Goal: Transaction & Acquisition: Download file/media

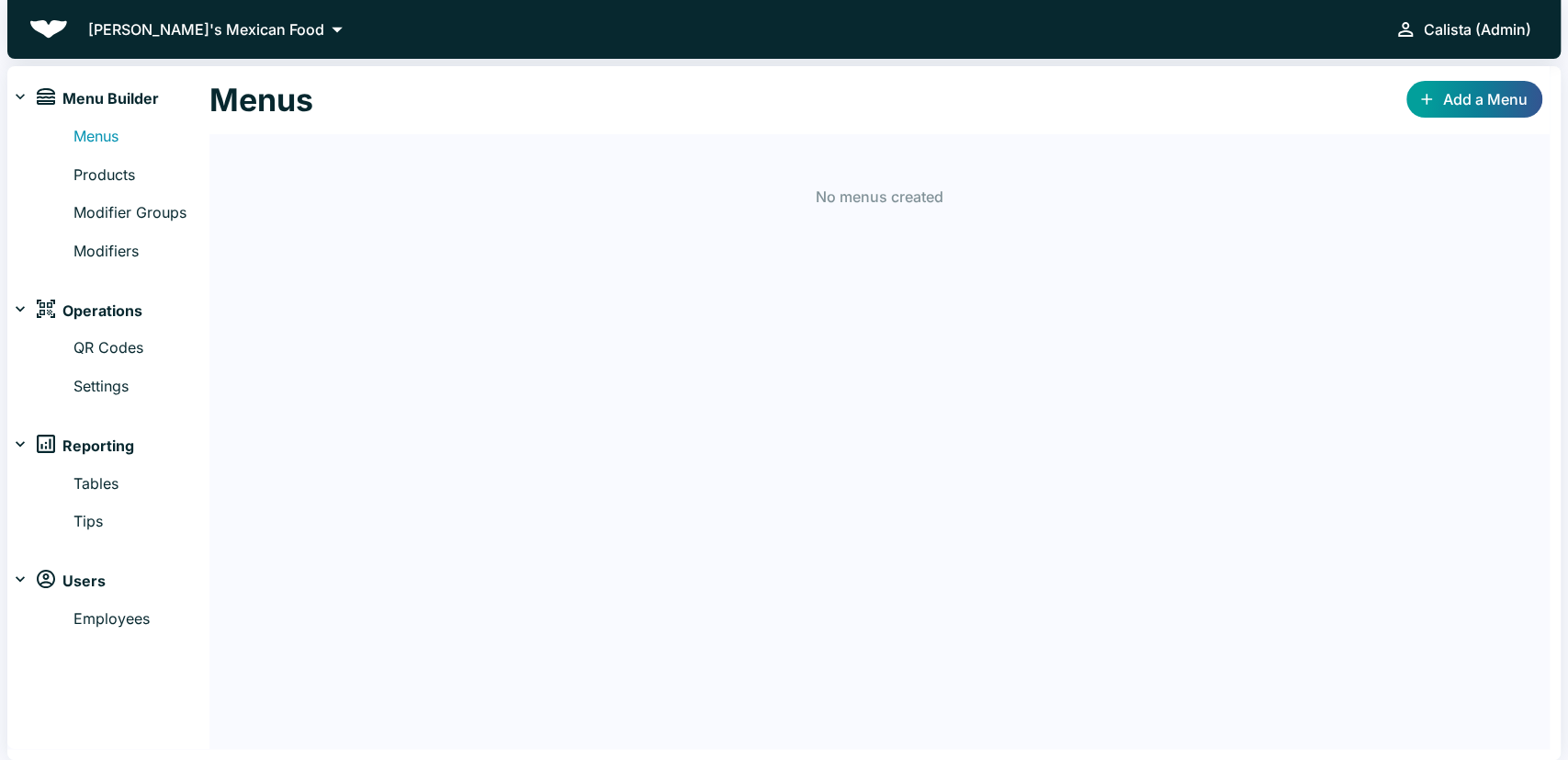
click at [124, 361] on div "QR Codes Settings" at bounding box center [108, 363] width 202 height 69
click at [95, 339] on link "QR Codes" at bounding box center [141, 349] width 136 height 24
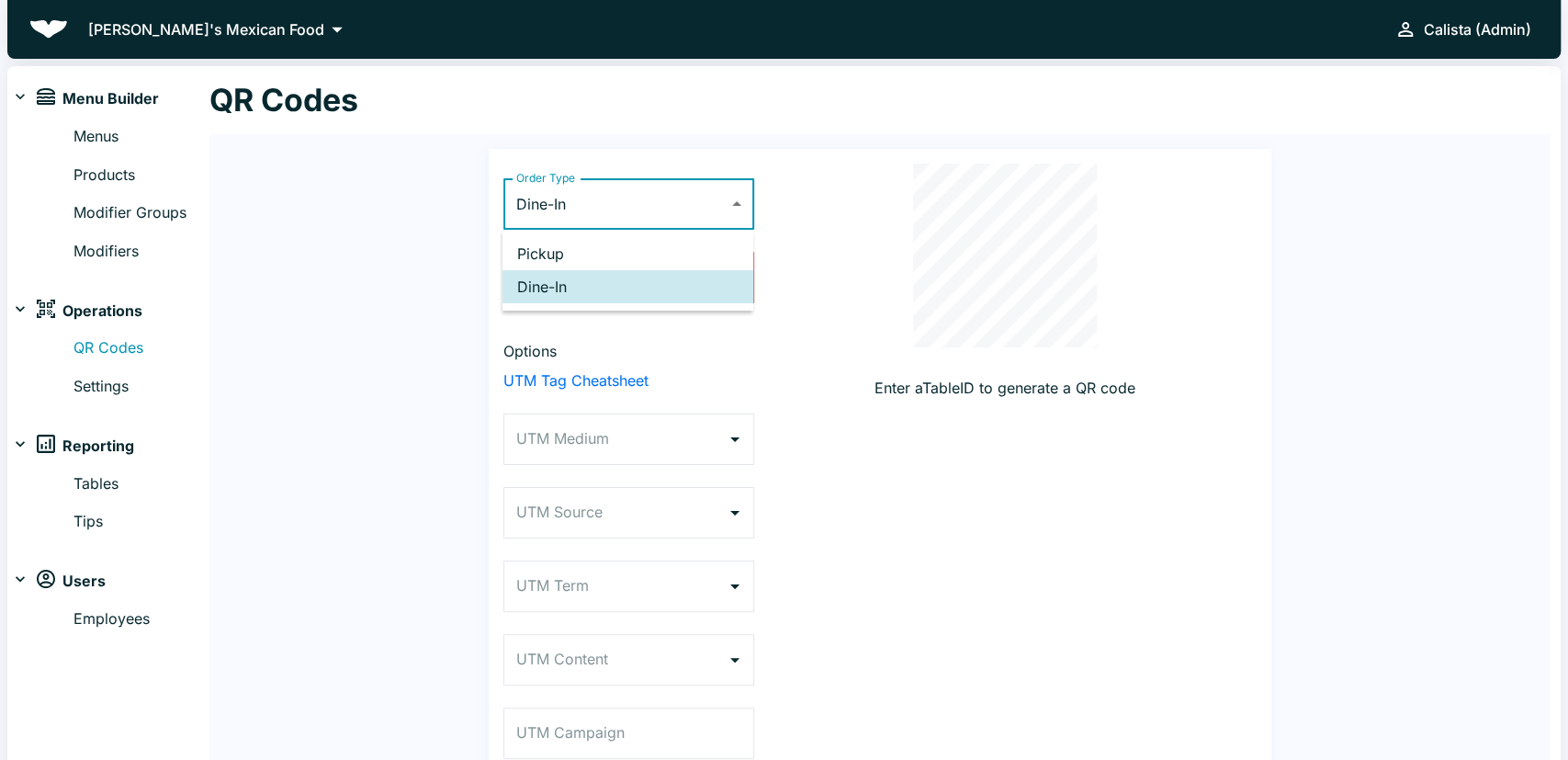
click at [505, 193] on body "[PERSON_NAME]'s Mexican Food Calista (Admin) Menu Builder Menus Products Modifi…" at bounding box center [784, 380] width 1568 height 760
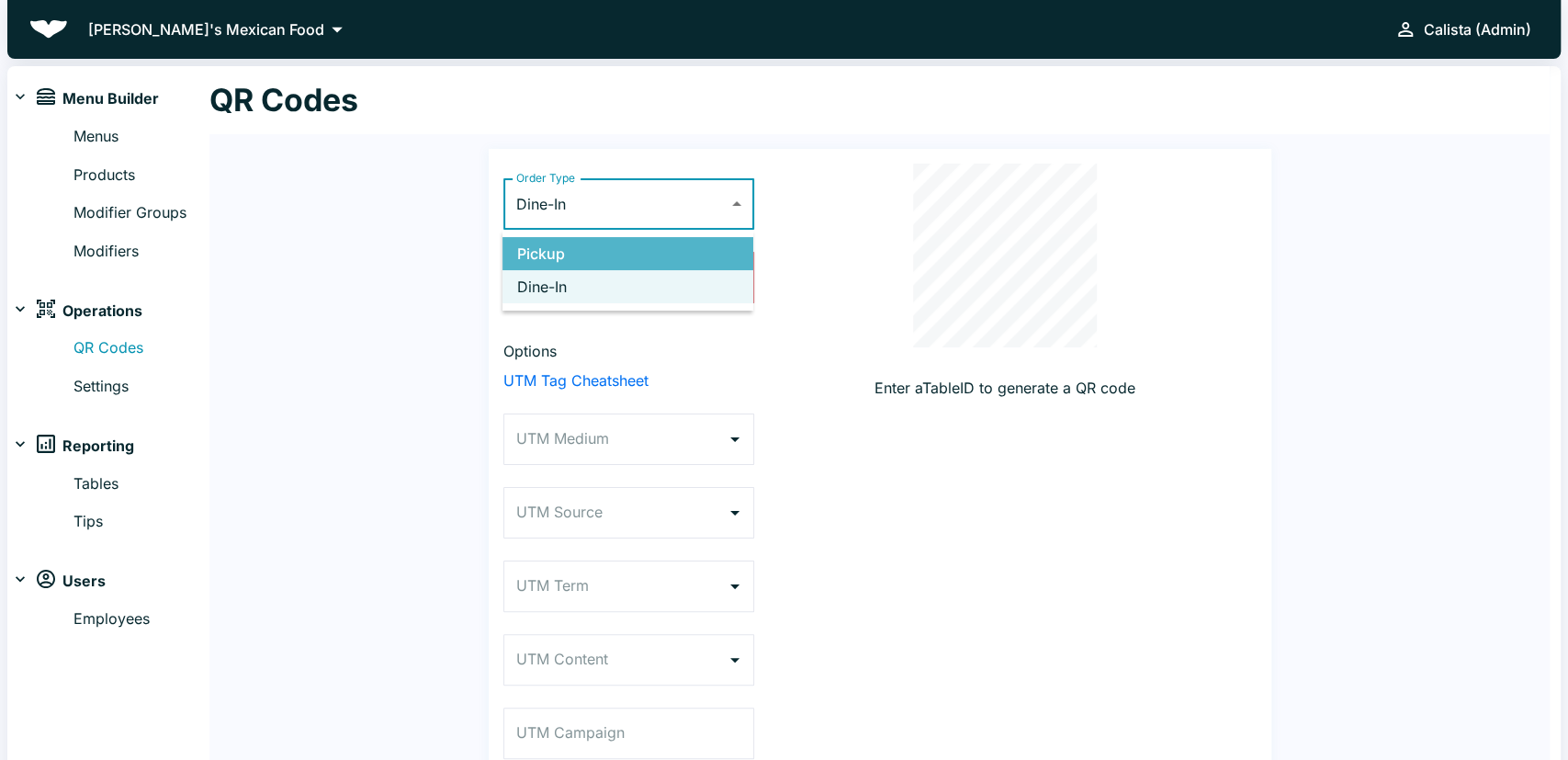
click at [551, 246] on li "Pickup" at bounding box center [628, 253] width 251 height 33
type input "PICKUP"
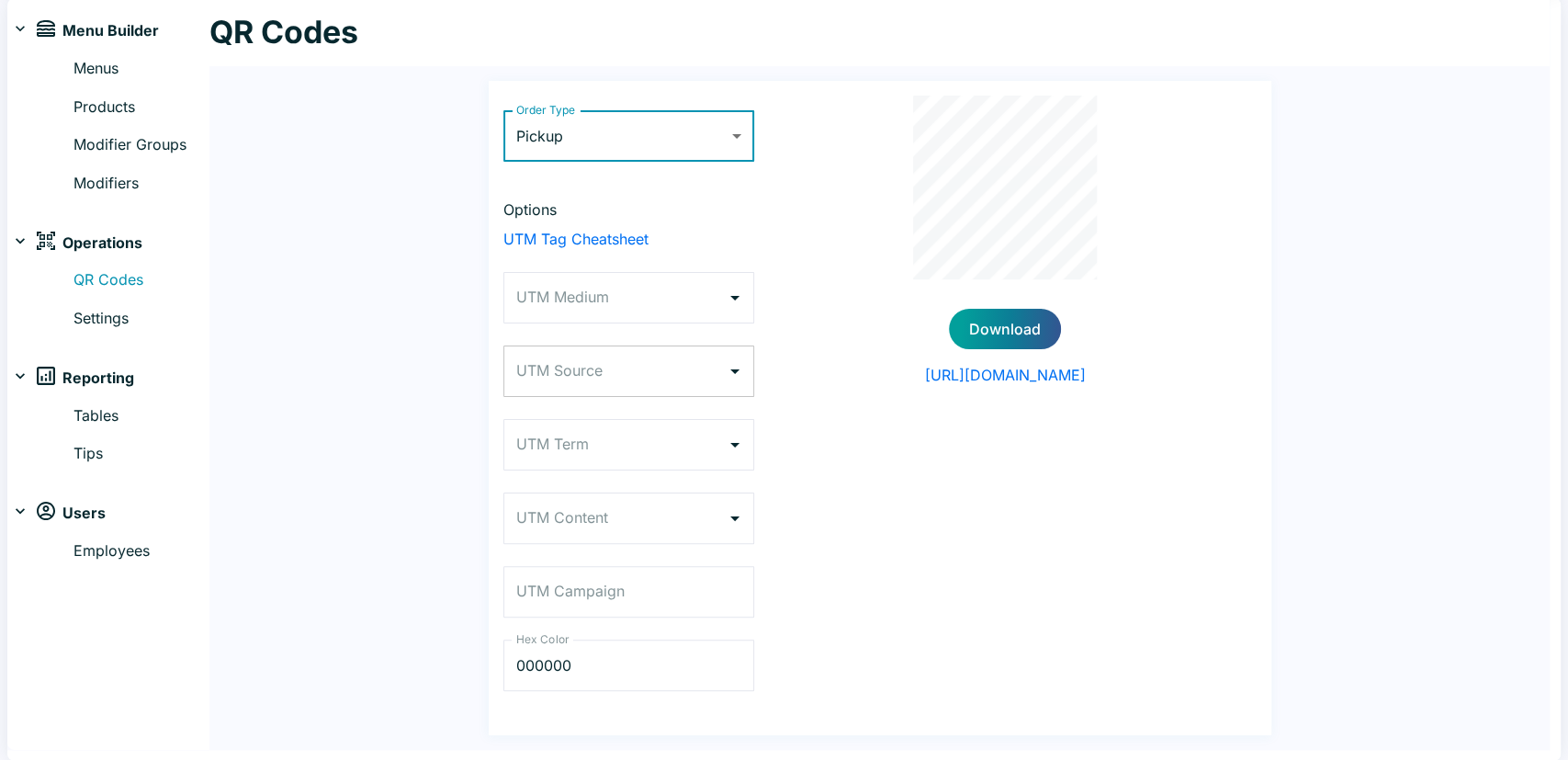
scroll to position [68, 0]
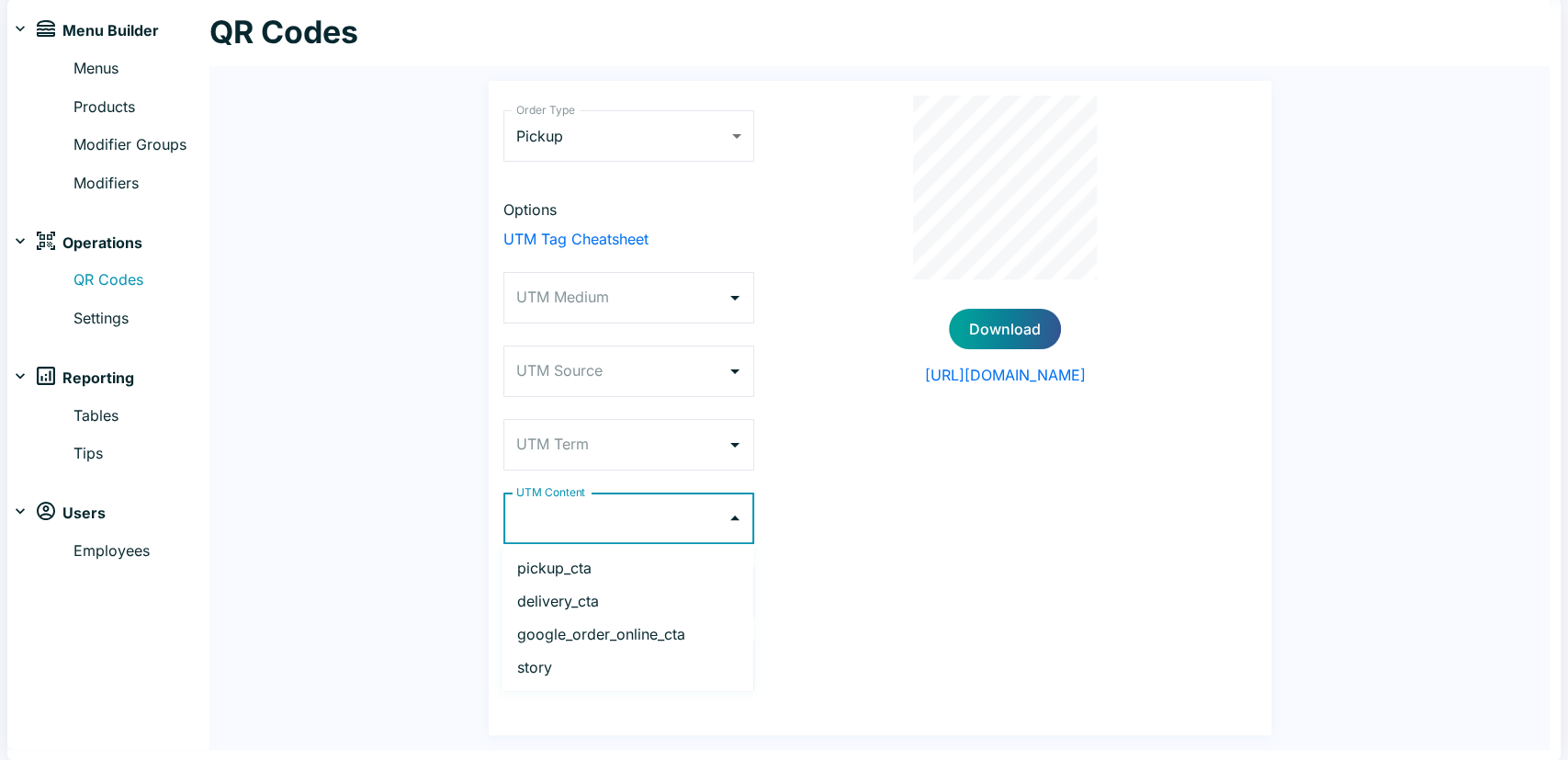
click at [587, 501] on input "UTM Content" at bounding box center [615, 518] width 207 height 35
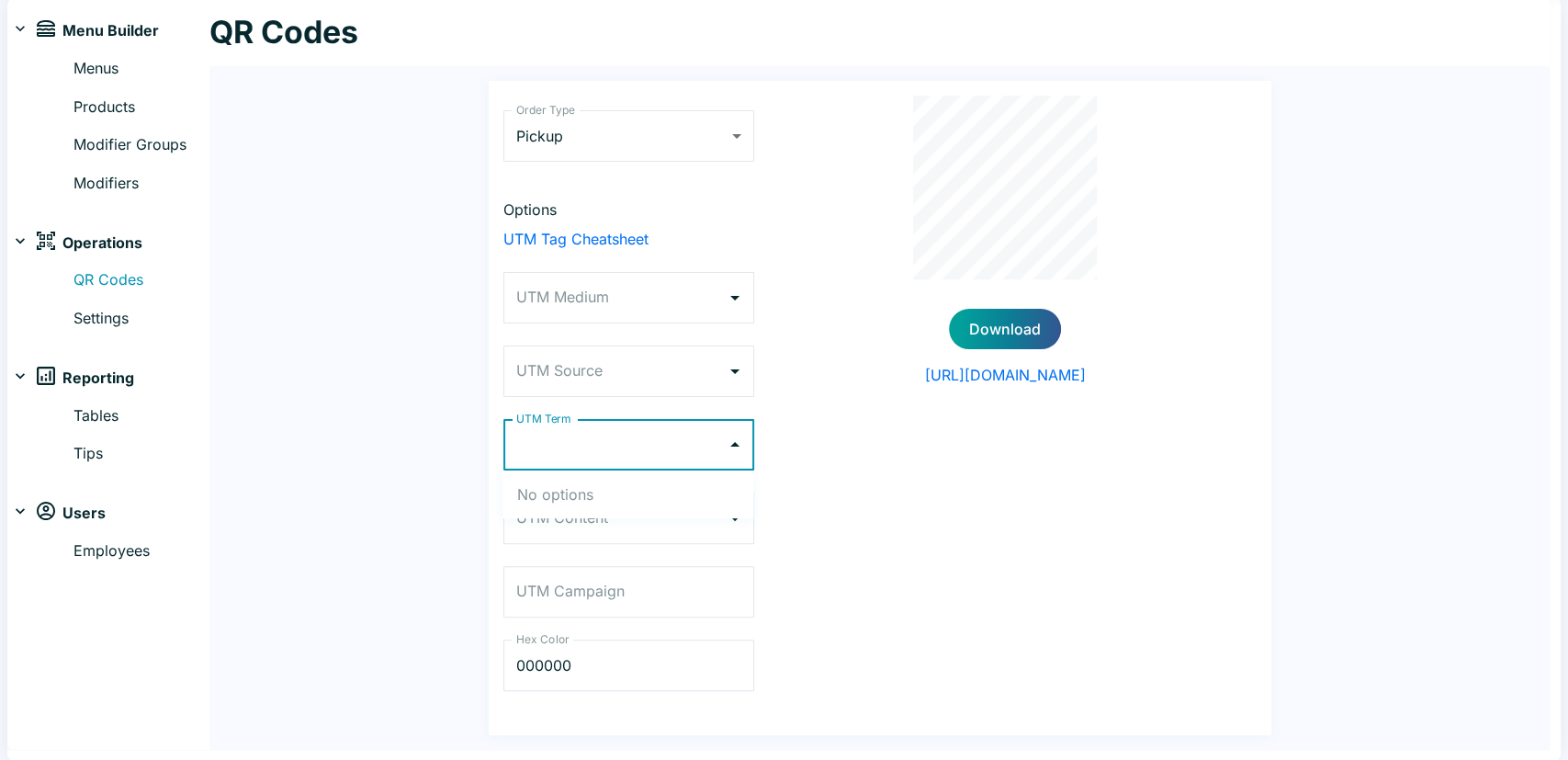
click at [588, 458] on input "UTM Term" at bounding box center [615, 444] width 207 height 35
click at [584, 355] on input "UTM Source" at bounding box center [615, 371] width 207 height 35
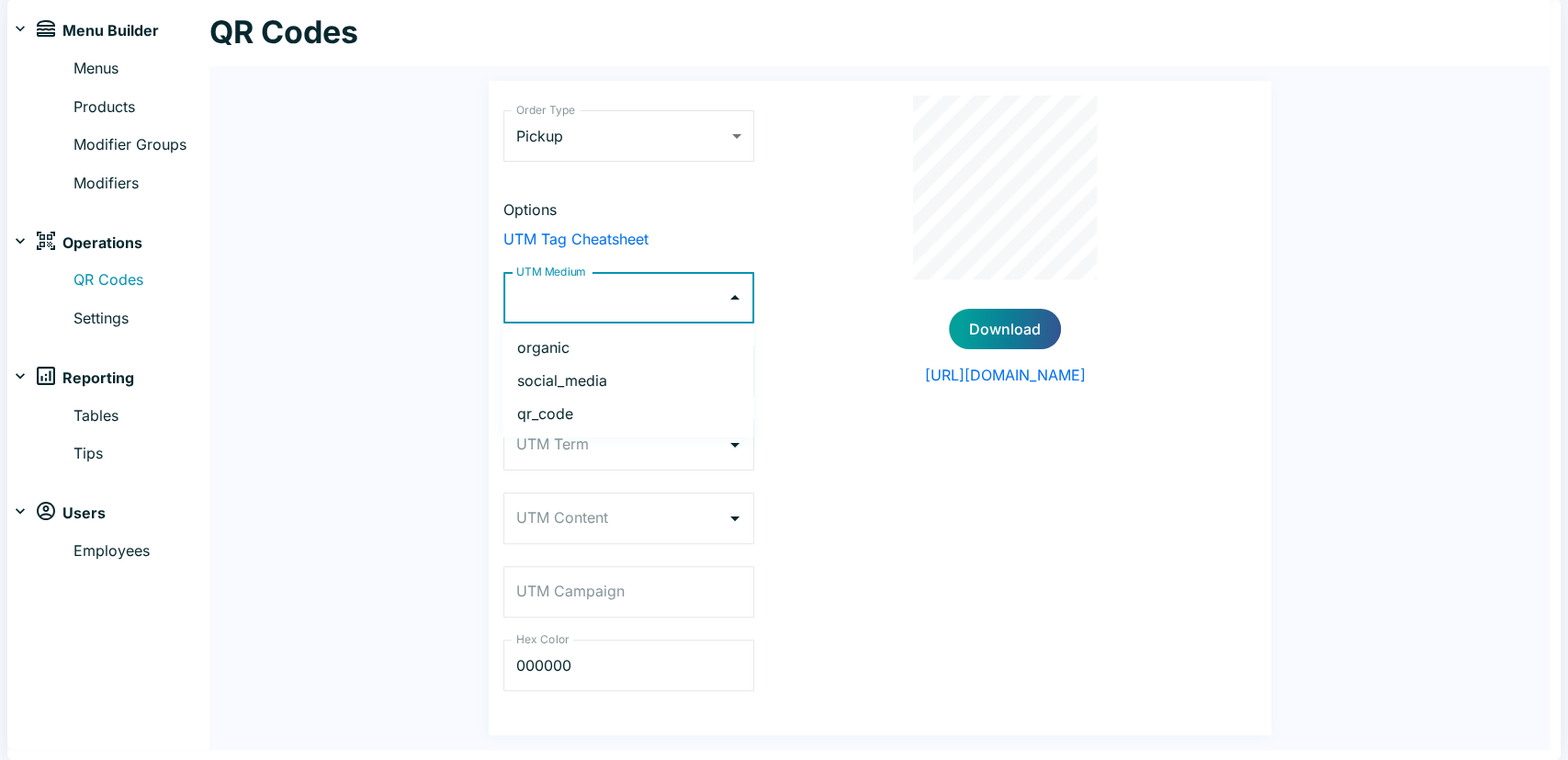
click at [575, 303] on input "UTM Medium" at bounding box center [615, 297] width 207 height 35
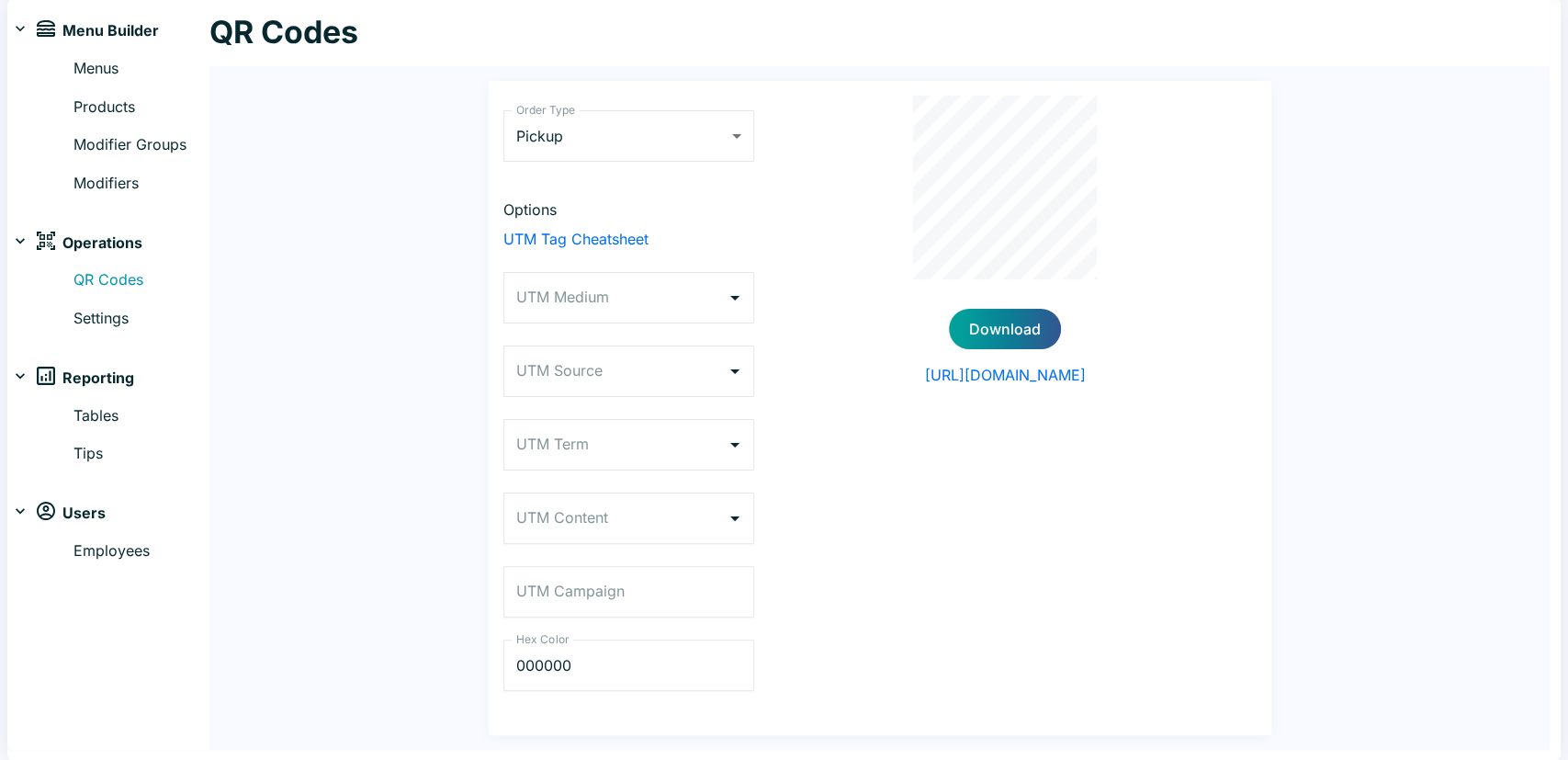
click at [445, 310] on div "Order Type Pickup PICKUP Order Type Options UTM Tag Cheatsheet UTM Medium UTM M…" at bounding box center [879, 407] width 1340 height 683
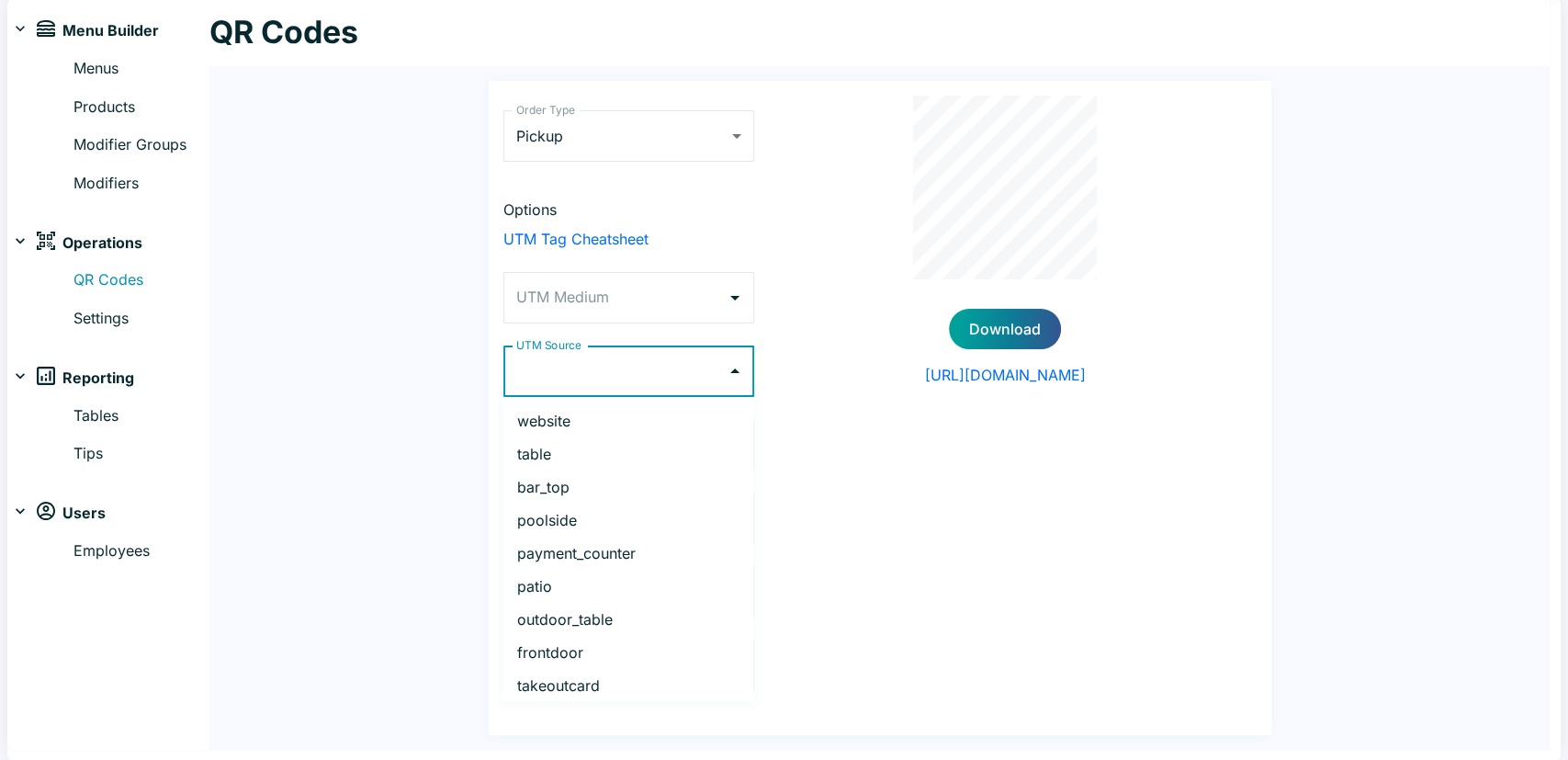
click at [566, 374] on input "UTM Source" at bounding box center [615, 371] width 207 height 35
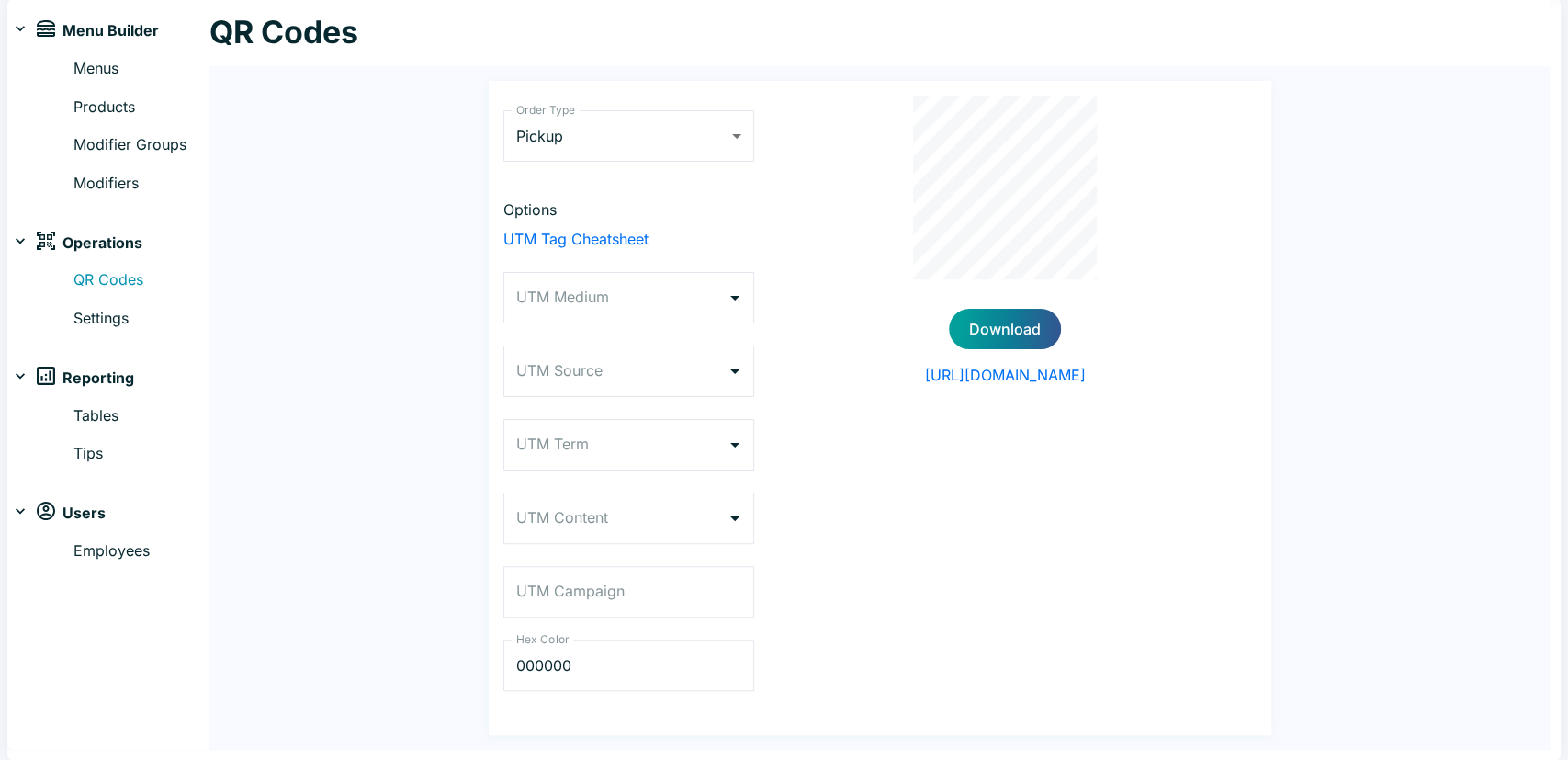
click at [407, 383] on div "Order Type Pickup PICKUP Order Type Options UTM Tag Cheatsheet UTM Medium UTM M…" at bounding box center [879, 407] width 1340 height 683
click at [629, 352] on div "UTM Source" at bounding box center [629, 372] width 251 height 52
click at [662, 269] on div "Options UTM Tag Cheatsheet UTM Medium UTM Medium UTM Source UTM Source UTM Term…" at bounding box center [629, 448] width 251 height 500
click at [653, 383] on input "UTM Source" at bounding box center [615, 371] width 207 height 35
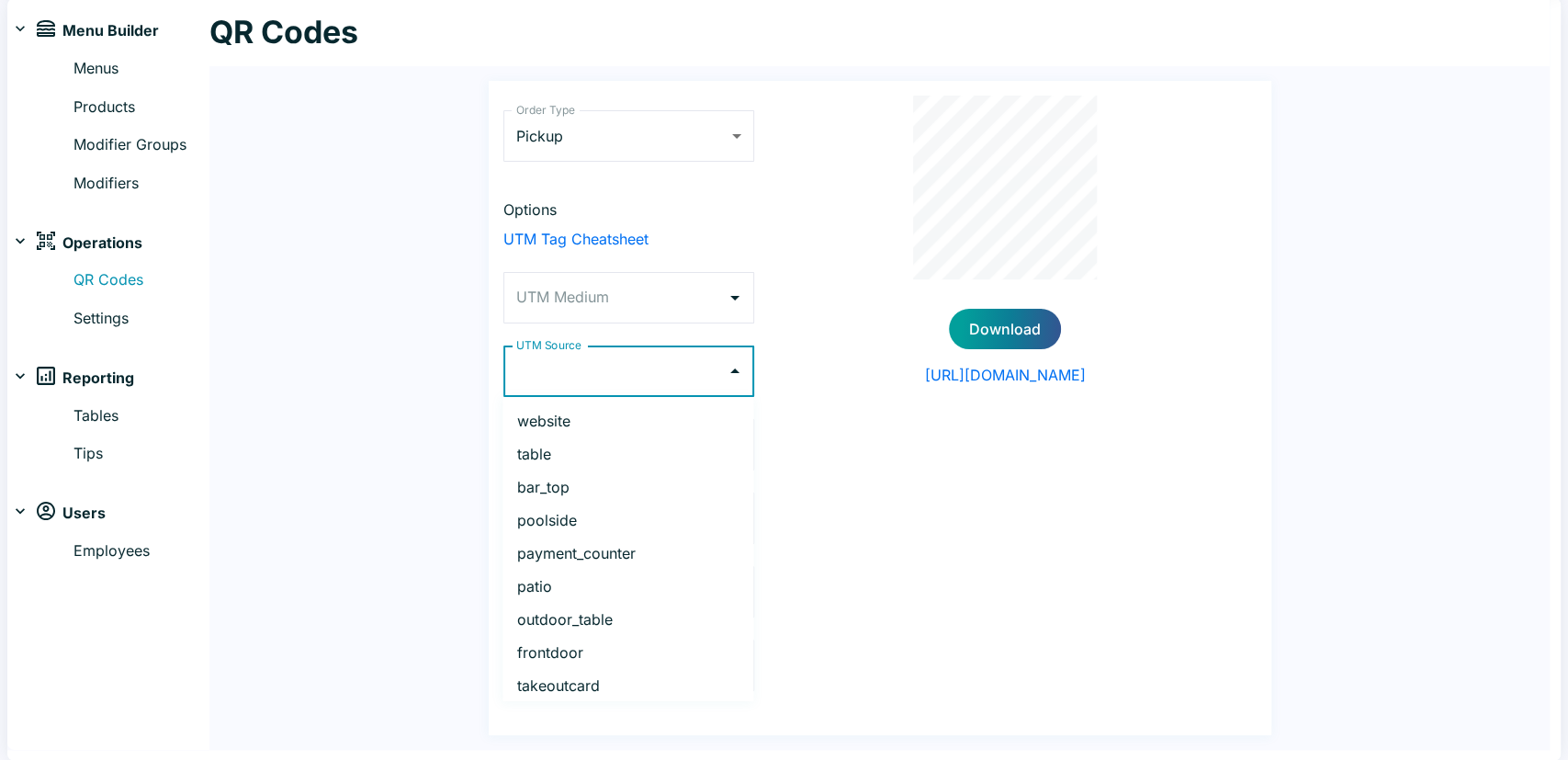
click at [640, 554] on li "payment_counter" at bounding box center [628, 553] width 251 height 33
type input "payment_counter"
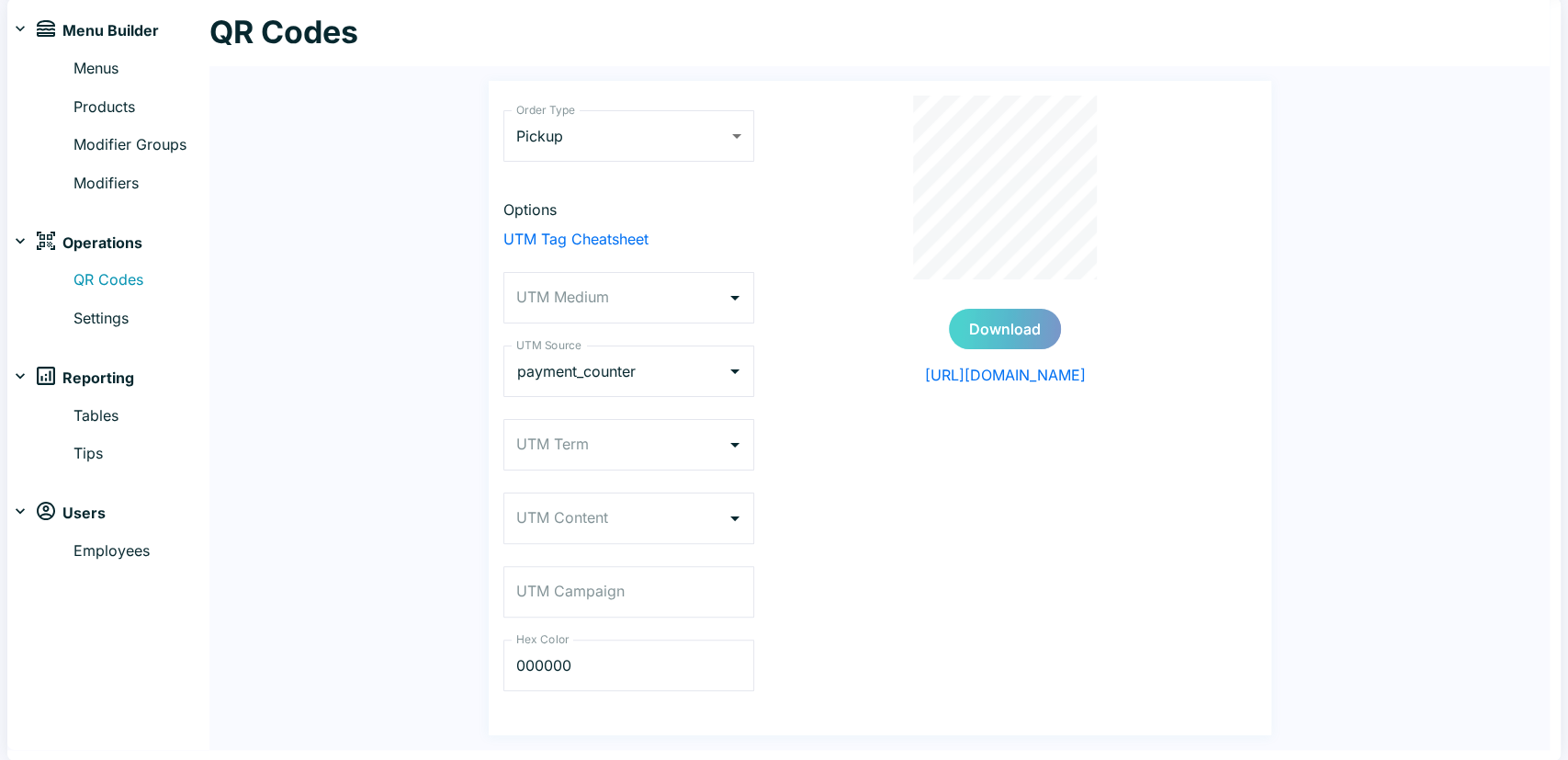
click at [1006, 324] on button "Download" at bounding box center [1005, 329] width 112 height 41
click at [720, 365] on button "Clear" at bounding box center [711, 372] width 26 height 26
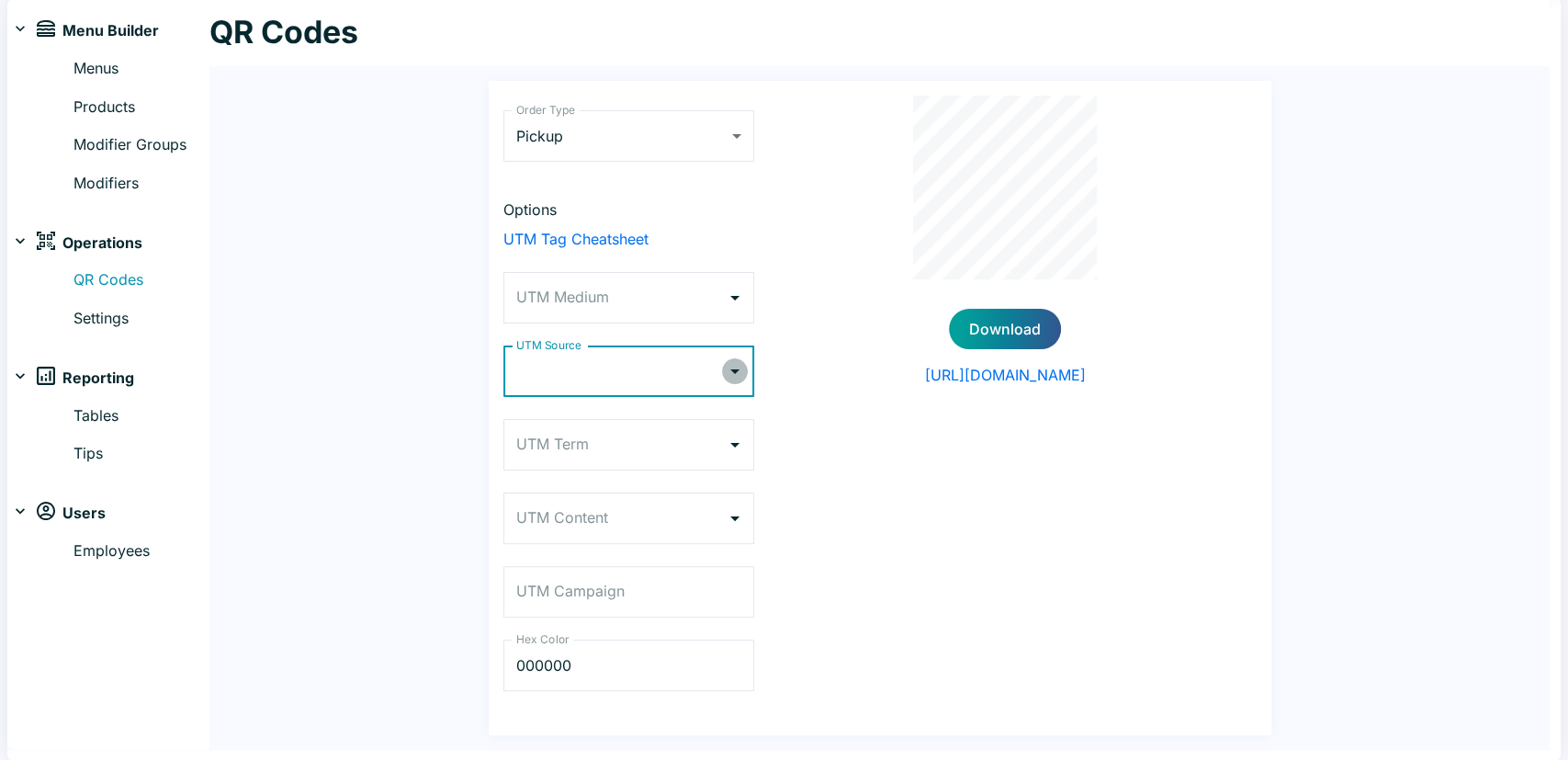
click at [735, 373] on icon "Open" at bounding box center [735, 372] width 9 height 5
click at [595, 653] on li "frontdoor" at bounding box center [628, 651] width 251 height 33
type input "frontdoor"
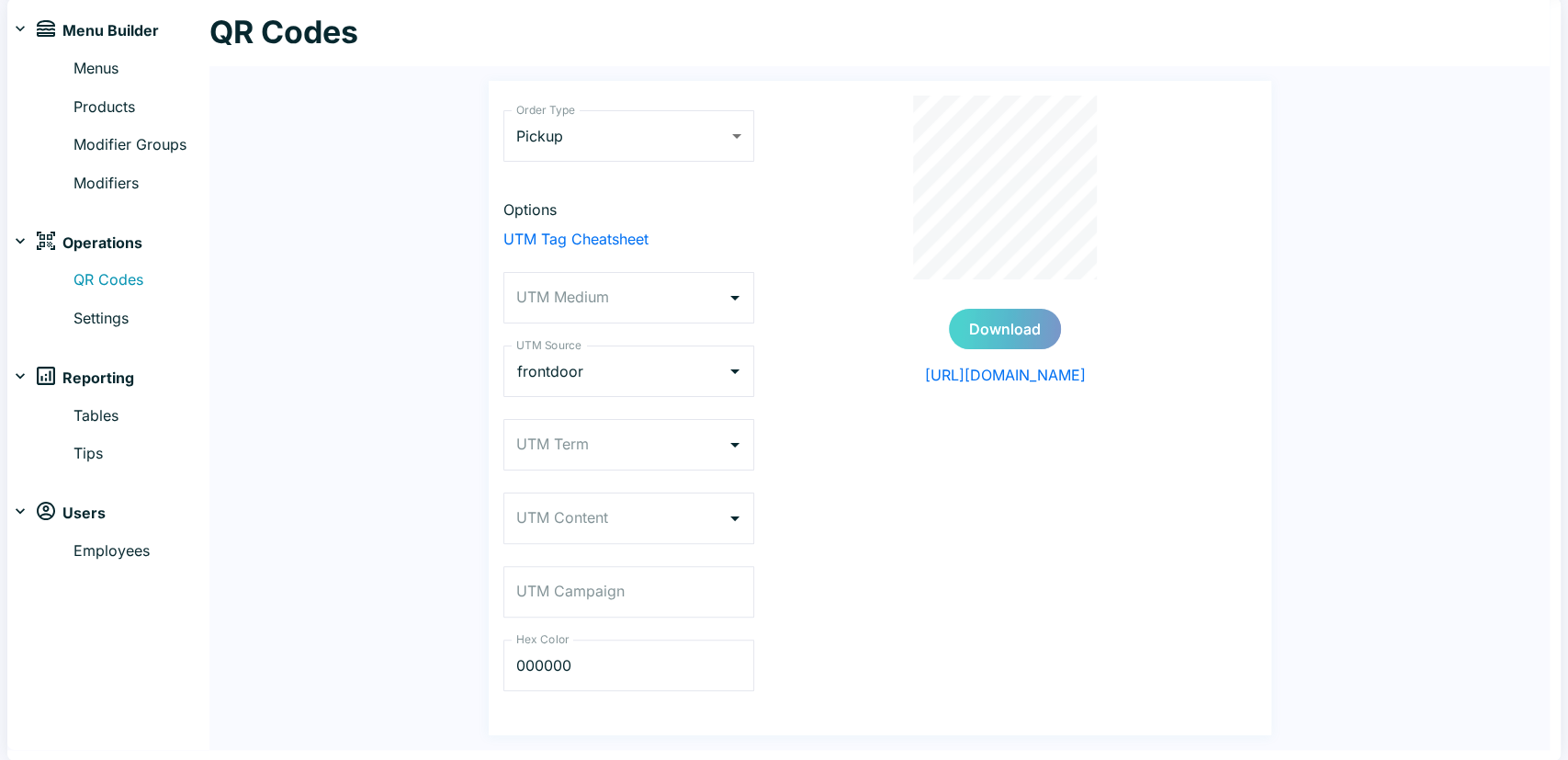
click at [1033, 325] on button "Download" at bounding box center [1005, 329] width 112 height 41
drag, startPoint x: 1358, startPoint y: 333, endPoint x: 1117, endPoint y: 240, distance: 258.3
click at [1358, 328] on div "Order Type Pickup PICKUP Order Type Options UTM Tag Cheatsheet UTM Medium UTM M…" at bounding box center [879, 407] width 1340 height 683
